Goal: Transaction & Acquisition: Purchase product/service

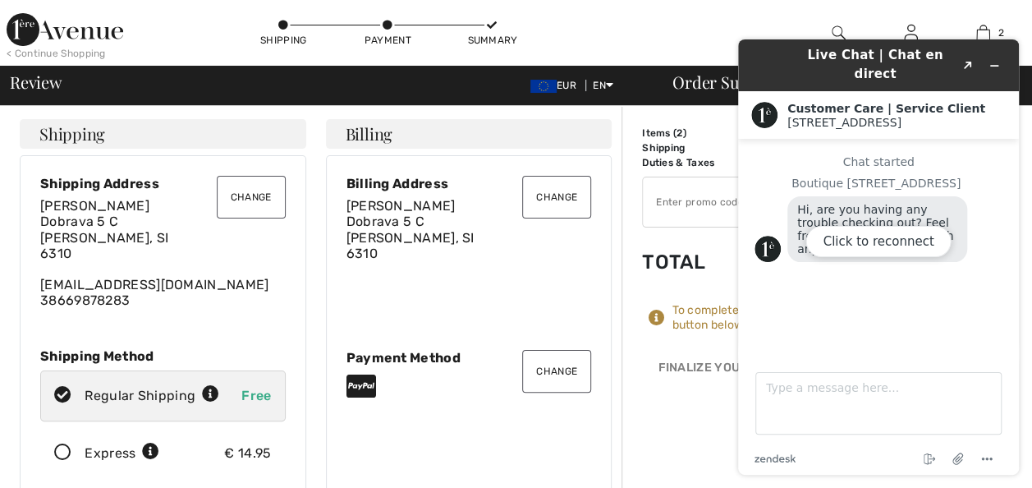
click at [999, 58] on div "Click to reconnect" at bounding box center [878, 256] width 281 height 435
click at [991, 56] on div "Click to reconnect" at bounding box center [878, 256] width 281 height 435
click at [845, 242] on button "Click to reconnect" at bounding box center [877, 241] width 145 height 31
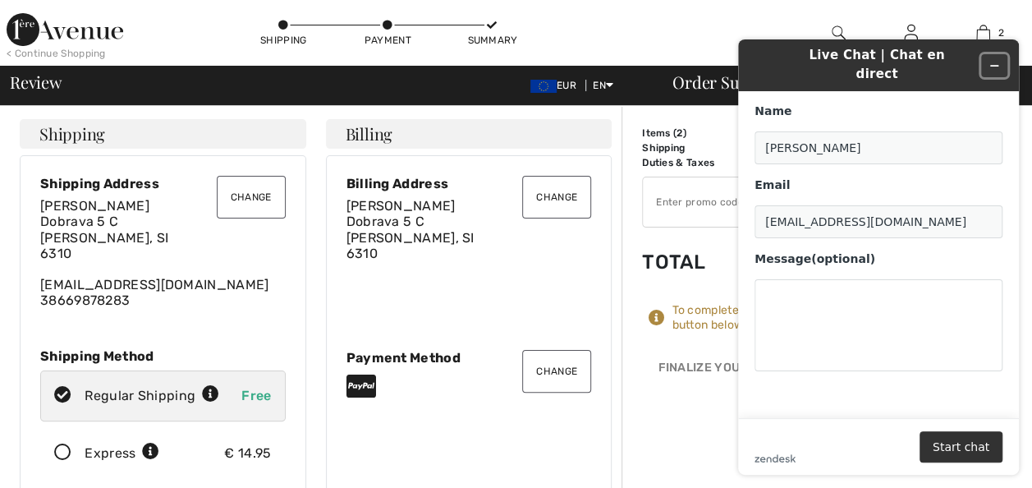
click at [994, 66] on icon "Minimize widget" at bounding box center [994, 66] width 7 height 0
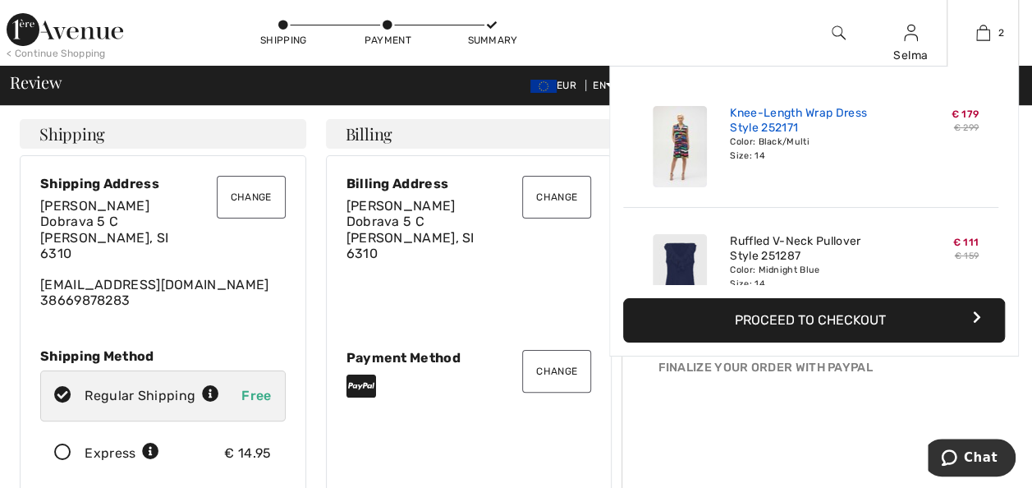
click at [770, 112] on link "Knee-Length Wrap Dress Style 252171" at bounding box center [811, 121] width 162 height 30
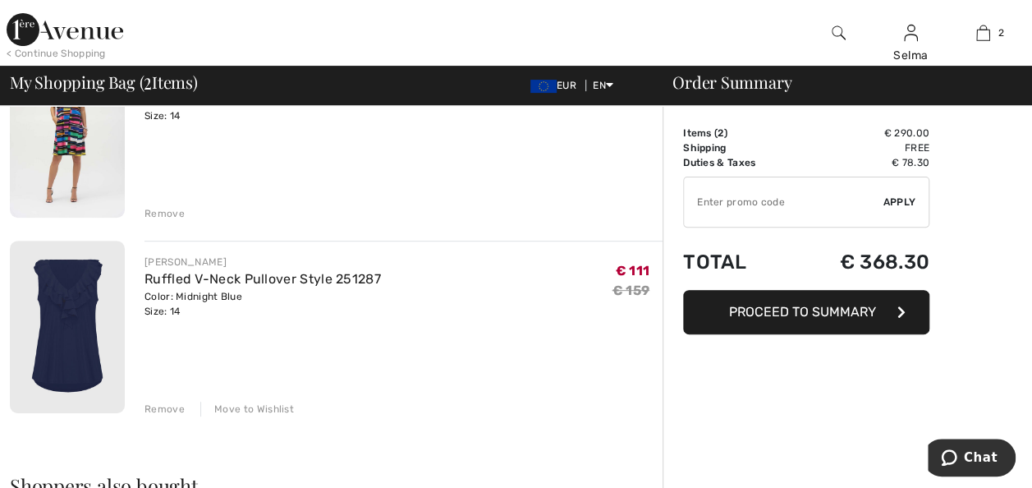
scroll to position [204, 0]
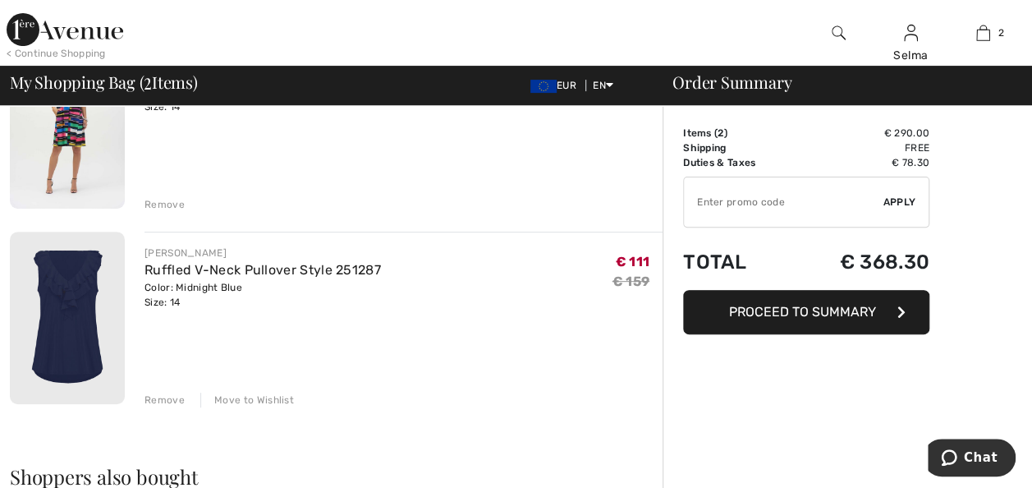
click at [245, 398] on div "Move to Wishlist" at bounding box center [247, 399] width 94 height 15
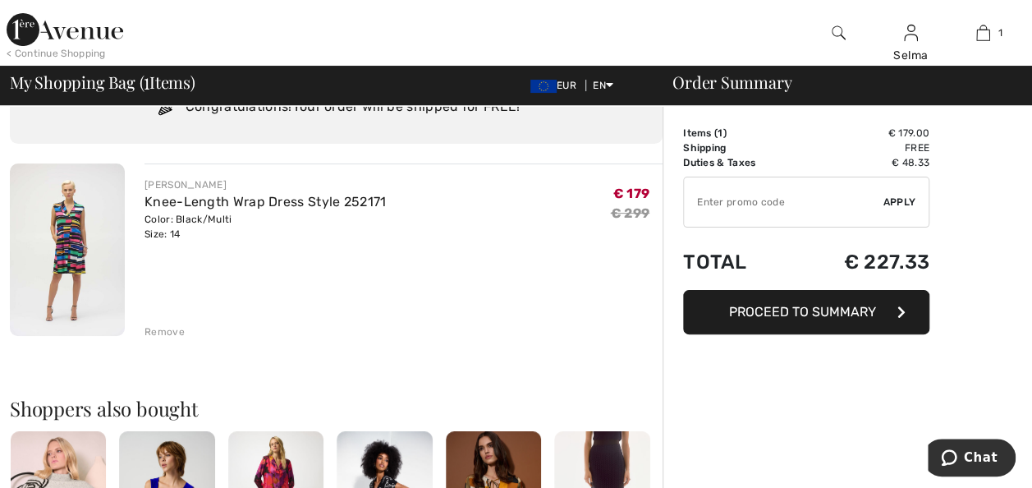
scroll to position [0, 0]
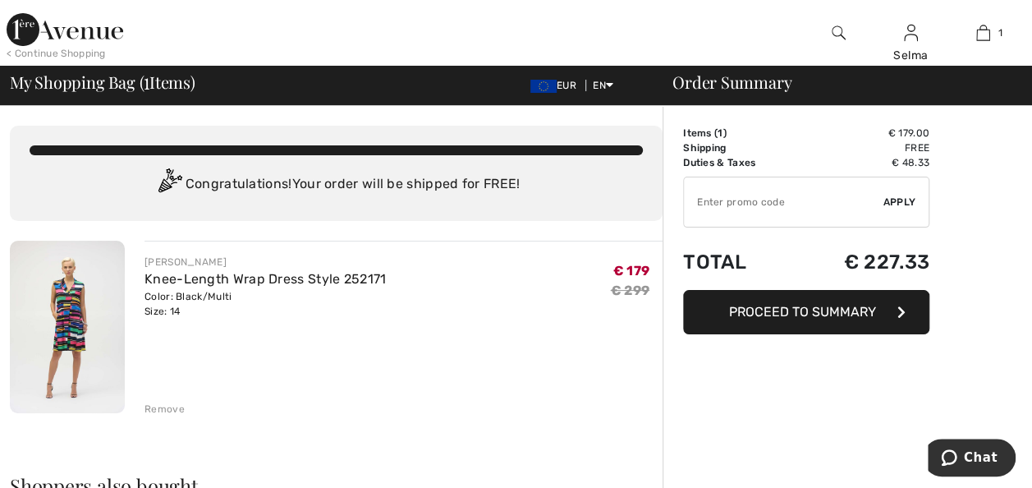
click at [98, 33] on img at bounding box center [65, 29] width 117 height 33
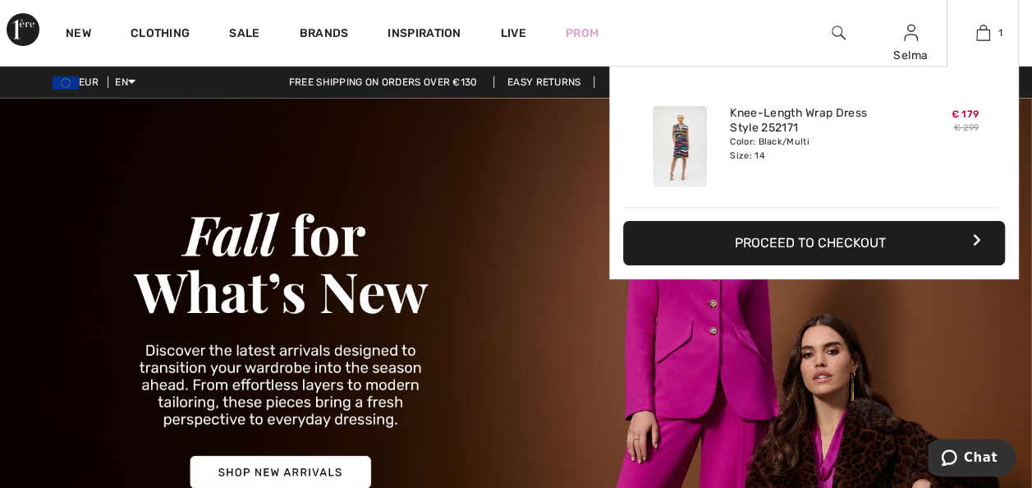
click at [840, 242] on button "Proceed to Checkout" at bounding box center [814, 243] width 382 height 44
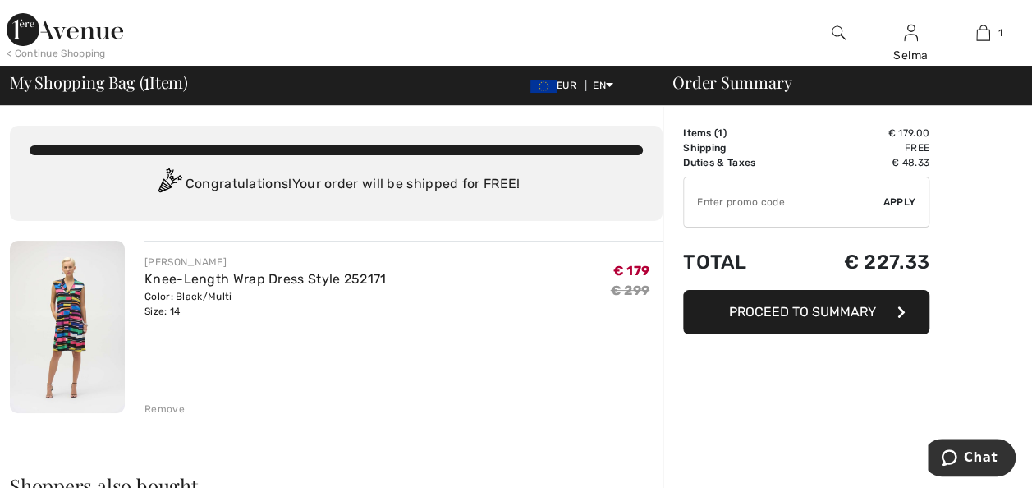
click at [755, 200] on input "TEXT" at bounding box center [783, 201] width 199 height 49
click at [898, 204] on span "Apply" at bounding box center [899, 202] width 33 height 15
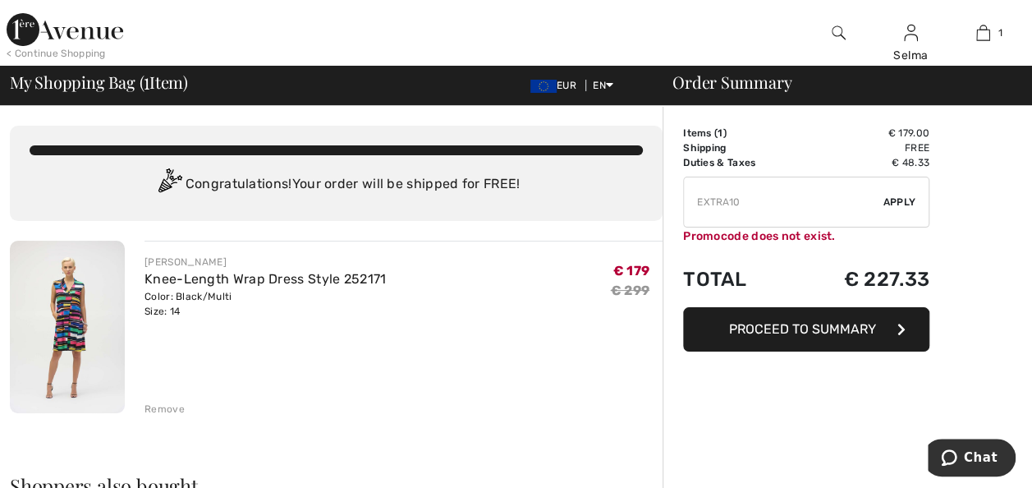
click at [749, 205] on input "TEXT" at bounding box center [783, 201] width 199 height 49
type input "E"
click at [797, 327] on span "Proceed to Summary" at bounding box center [802, 329] width 147 height 16
